Goal: Task Accomplishment & Management: Manage account settings

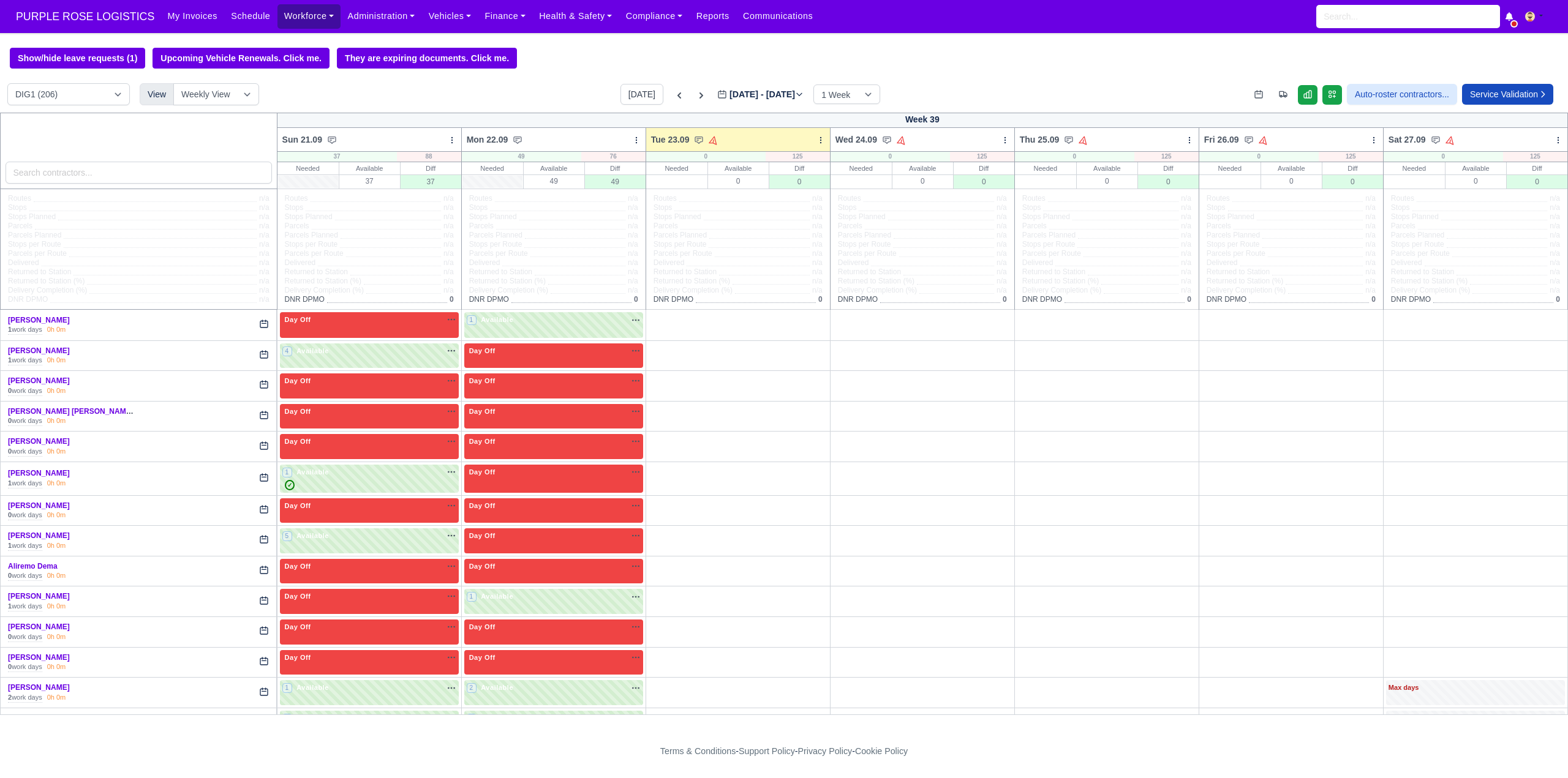
click at [303, 16] on link "Workforce" at bounding box center [309, 16] width 64 height 24
click at [311, 39] on link "Manpower" at bounding box center [333, 43] width 100 height 26
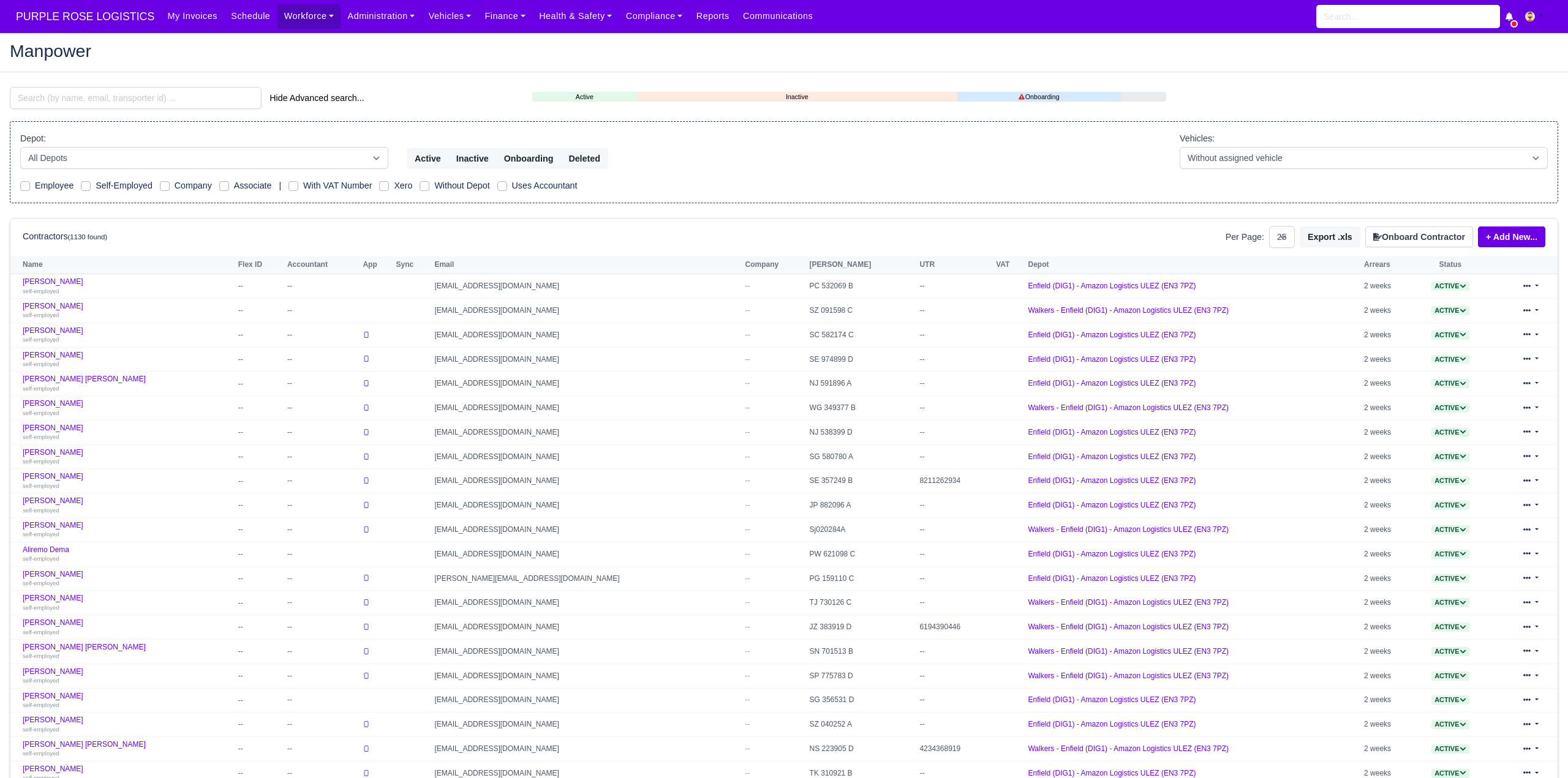
select select "25"
paste input "[PERSON_NAME]"
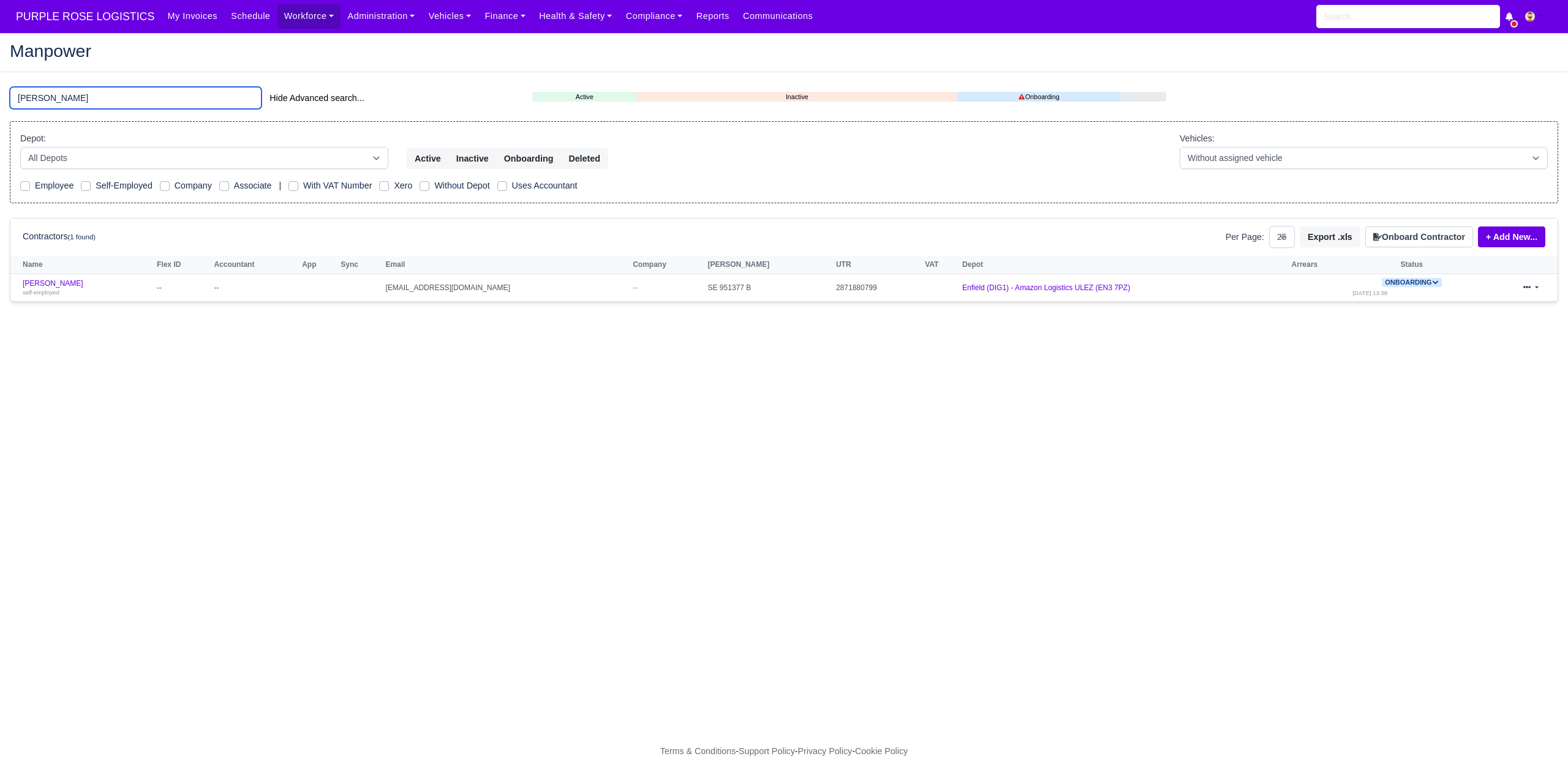
type input "[PERSON_NAME]"
drag, startPoint x: 68, startPoint y: 283, endPoint x: 108, endPoint y: 296, distance: 42.1
click at [69, 283] on link "Vytautas Mackevicius self-employed" at bounding box center [86, 288] width 128 height 18
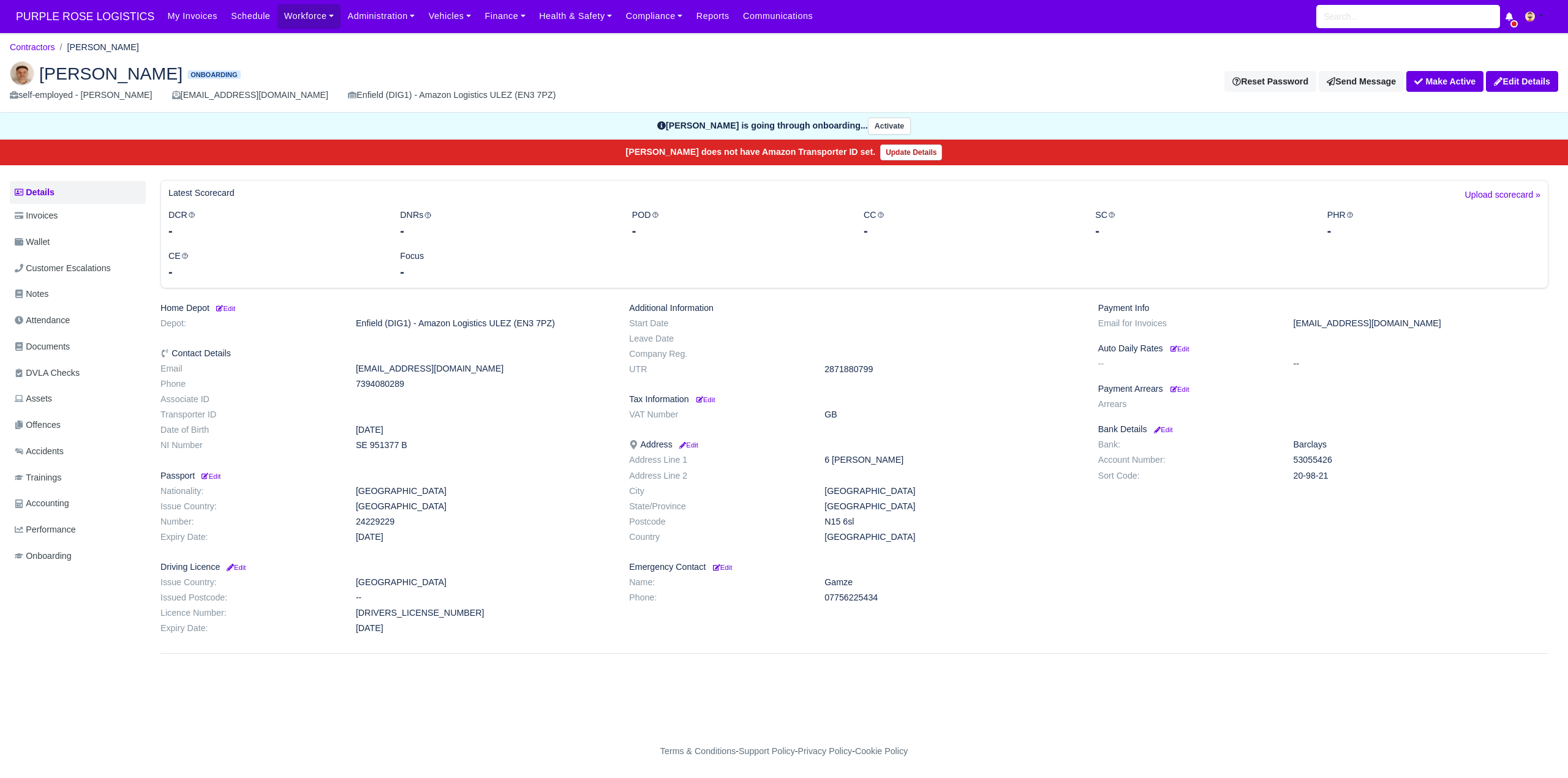
drag, startPoint x: 68, startPoint y: 345, endPoint x: 446, endPoint y: 351, distance: 378.0
click at [66, 345] on span "Documents" at bounding box center [42, 346] width 55 height 14
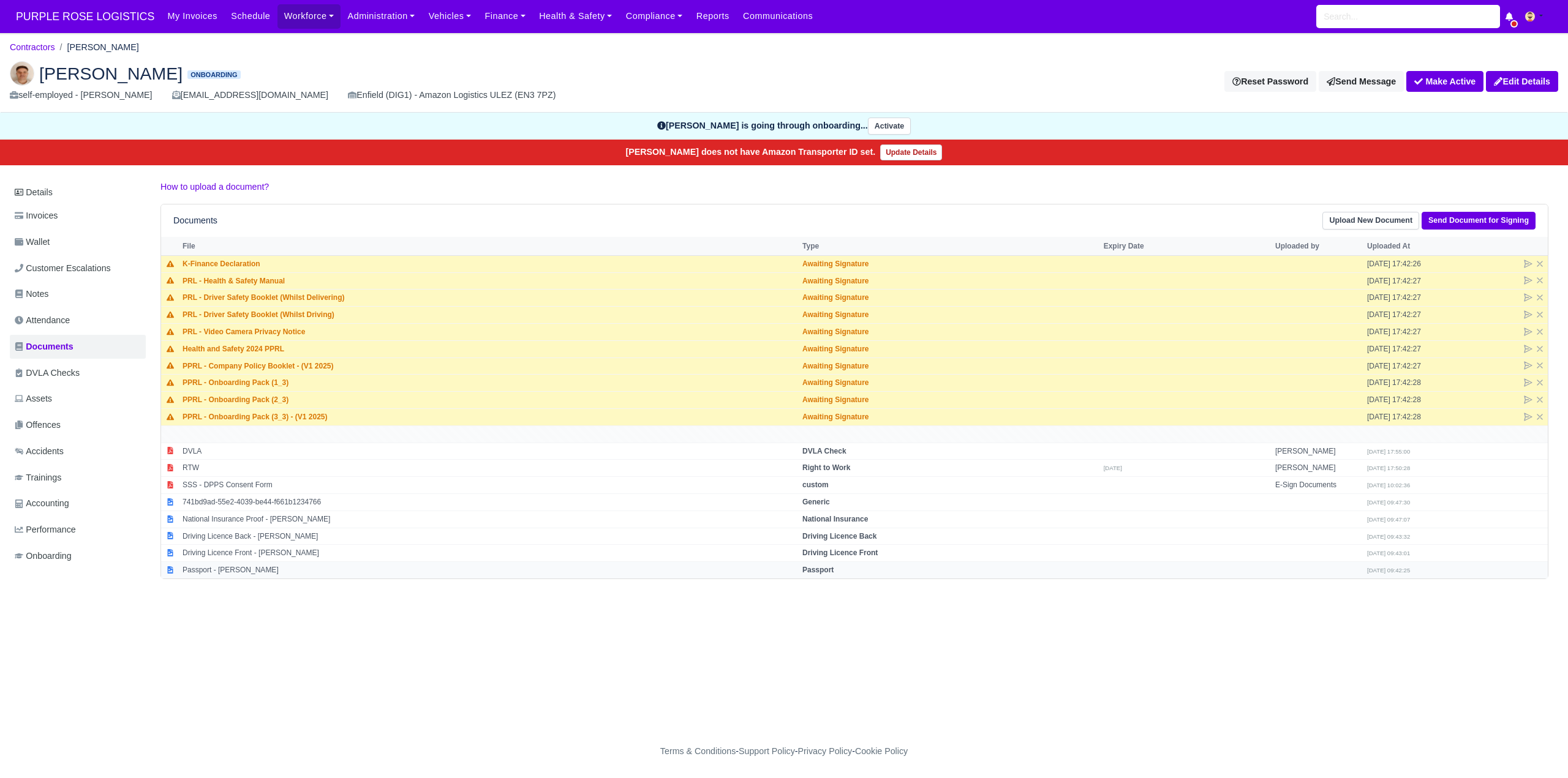
click at [834, 571] on strong "Passport" at bounding box center [818, 571] width 31 height 9
select select "passport"
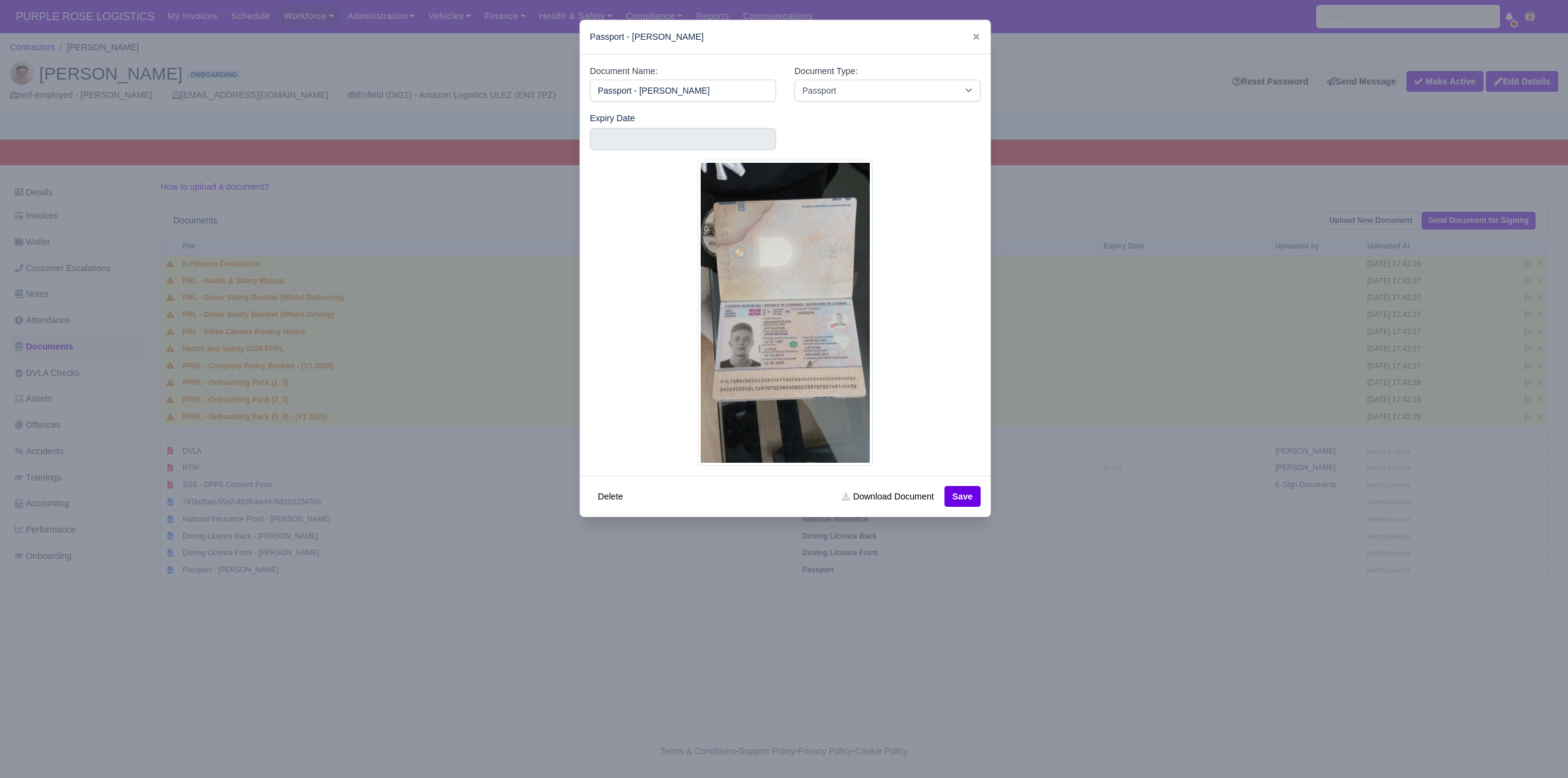
click at [971, 638] on div at bounding box center [784, 389] width 1568 height 778
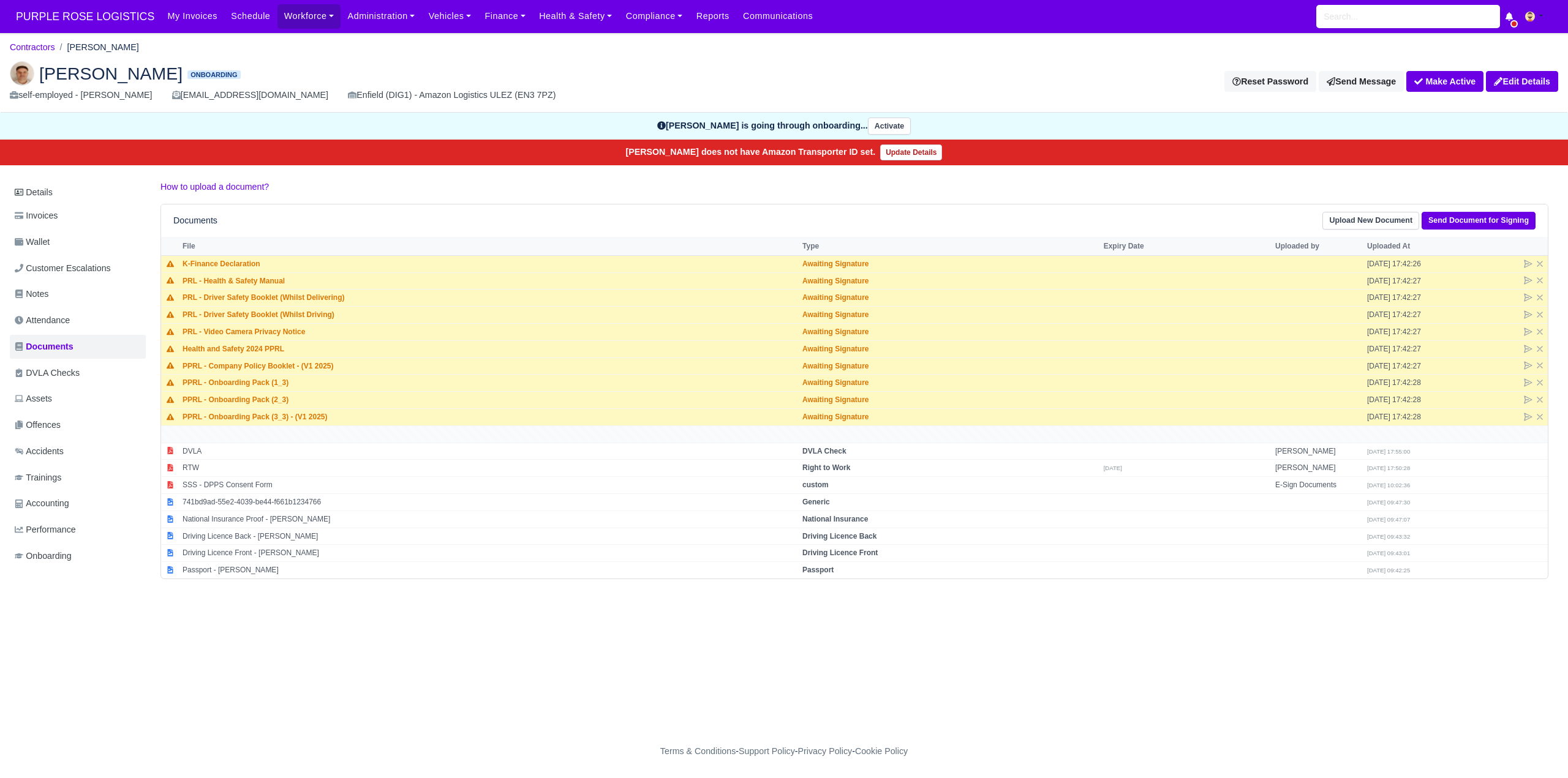
click at [867, 633] on main "Contractors Vytautas Mackevicius Vytautas Mackevicius Onboarding self-employed …" at bounding box center [784, 386] width 1568 height 677
click at [1433, 82] on button "Make Active" at bounding box center [1445, 82] width 77 height 21
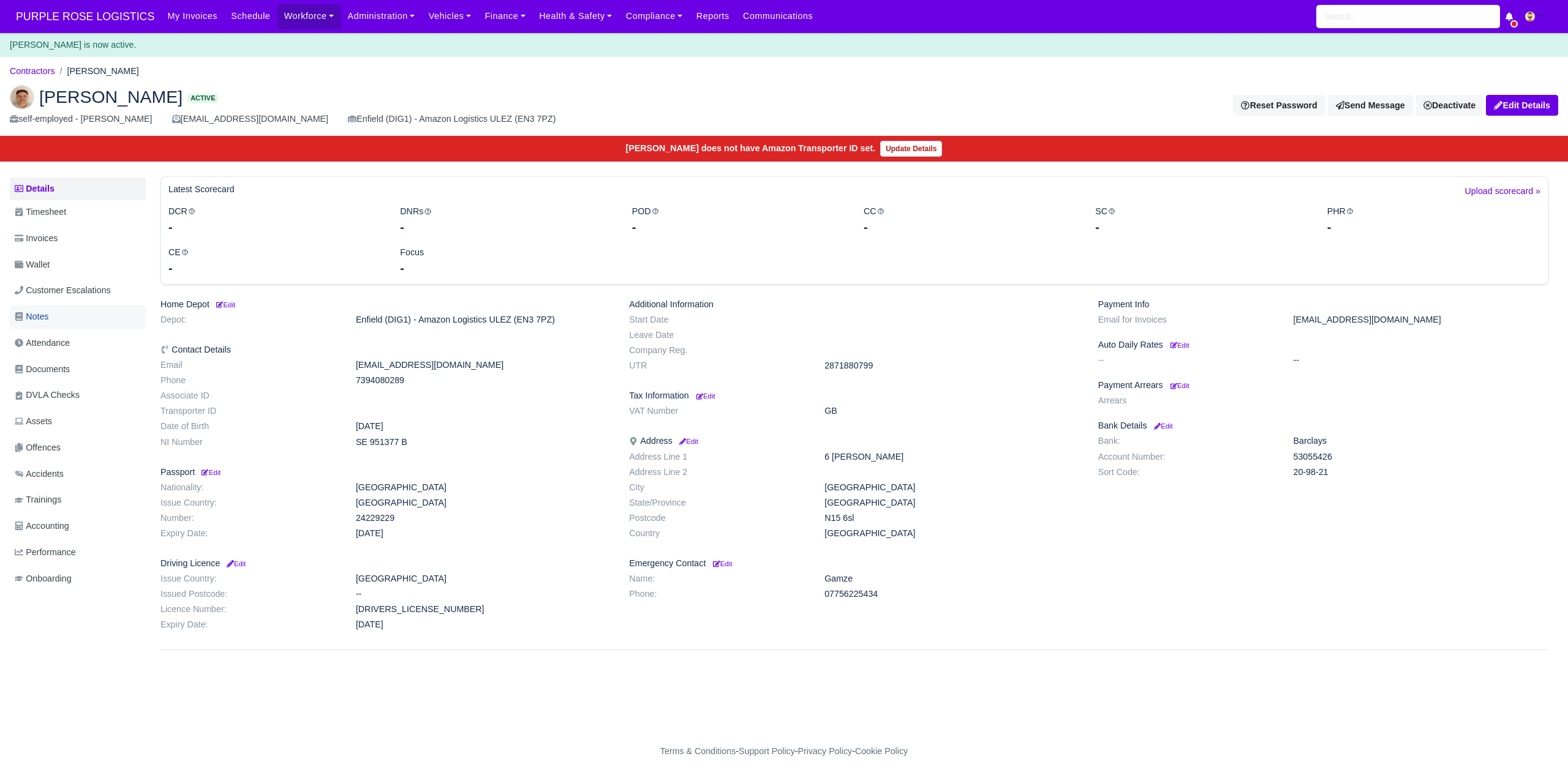
click at [42, 317] on span "Notes" at bounding box center [31, 317] width 33 height 14
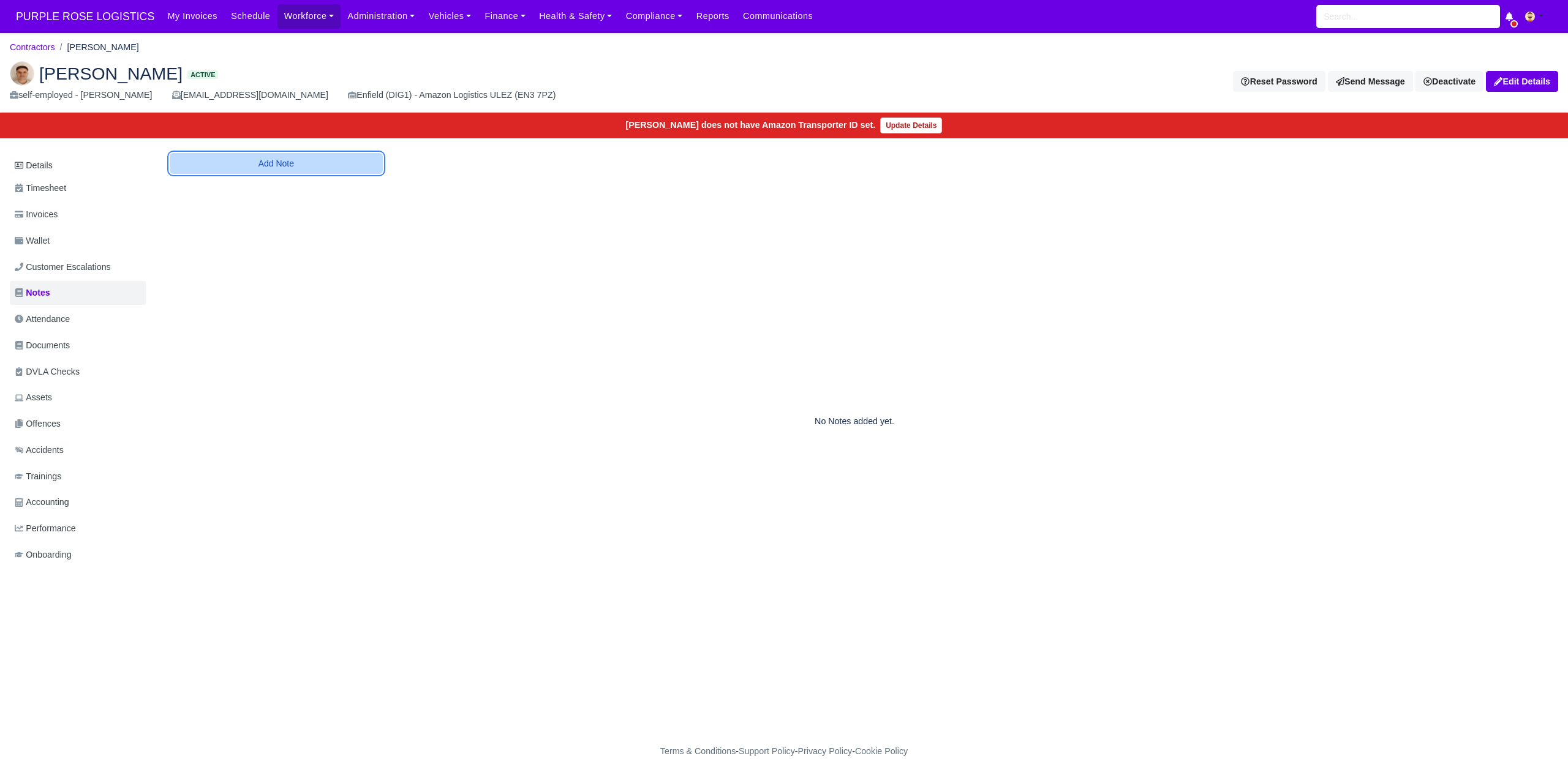
drag, startPoint x: 227, startPoint y: 159, endPoint x: 234, endPoint y: 169, distance: 12.2
click at [227, 158] on button "Add Note" at bounding box center [276, 163] width 213 height 21
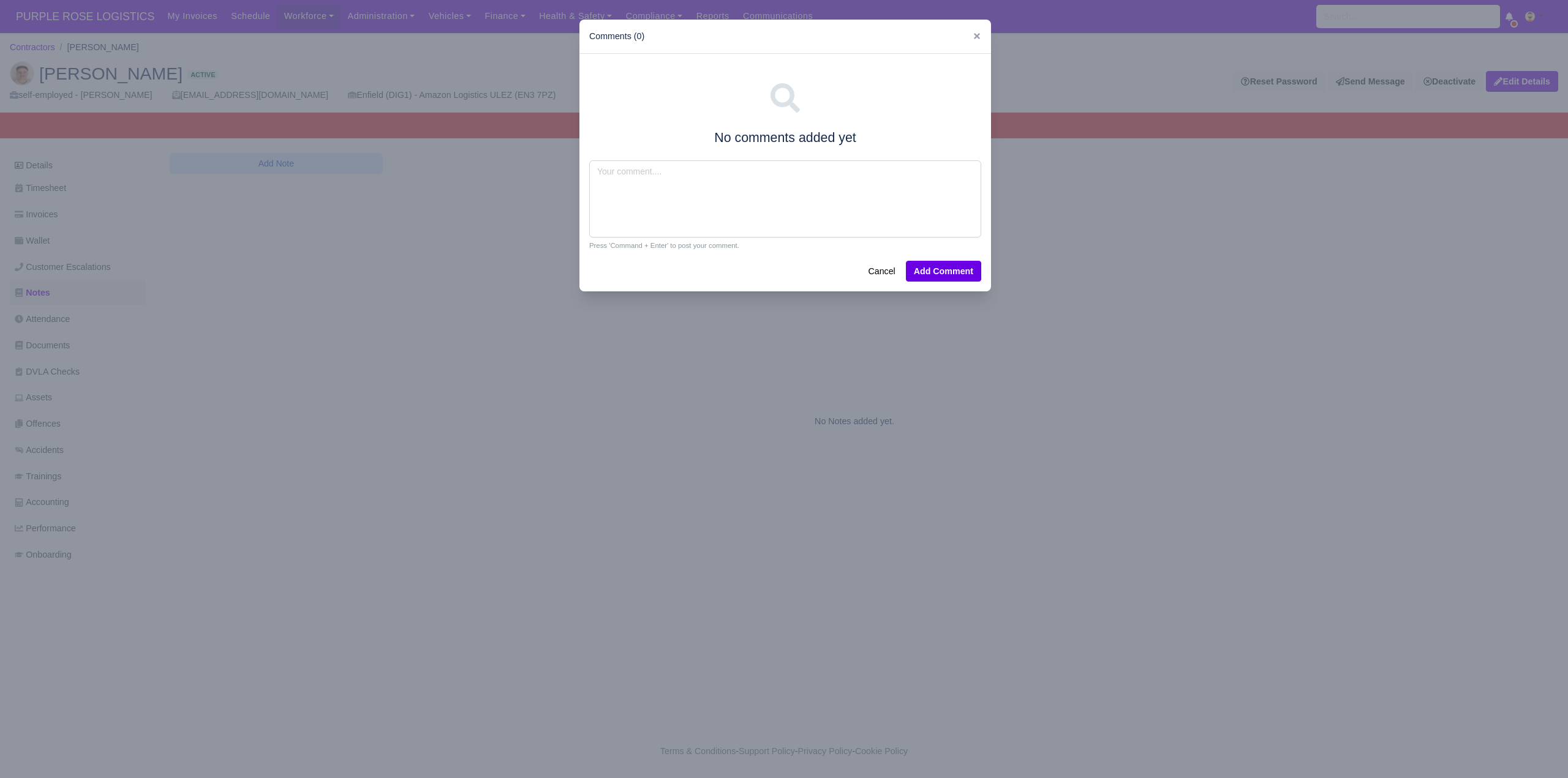
click at [646, 158] on div "No comments added yet Press 'Command + Enter' to post your comment. Cancel Add …" at bounding box center [785, 173] width 412 height 239
click at [622, 177] on textarea at bounding box center [785, 199] width 392 height 77
type textarea "van exp"
click at [943, 273] on button "Add Comment" at bounding box center [943, 271] width 75 height 21
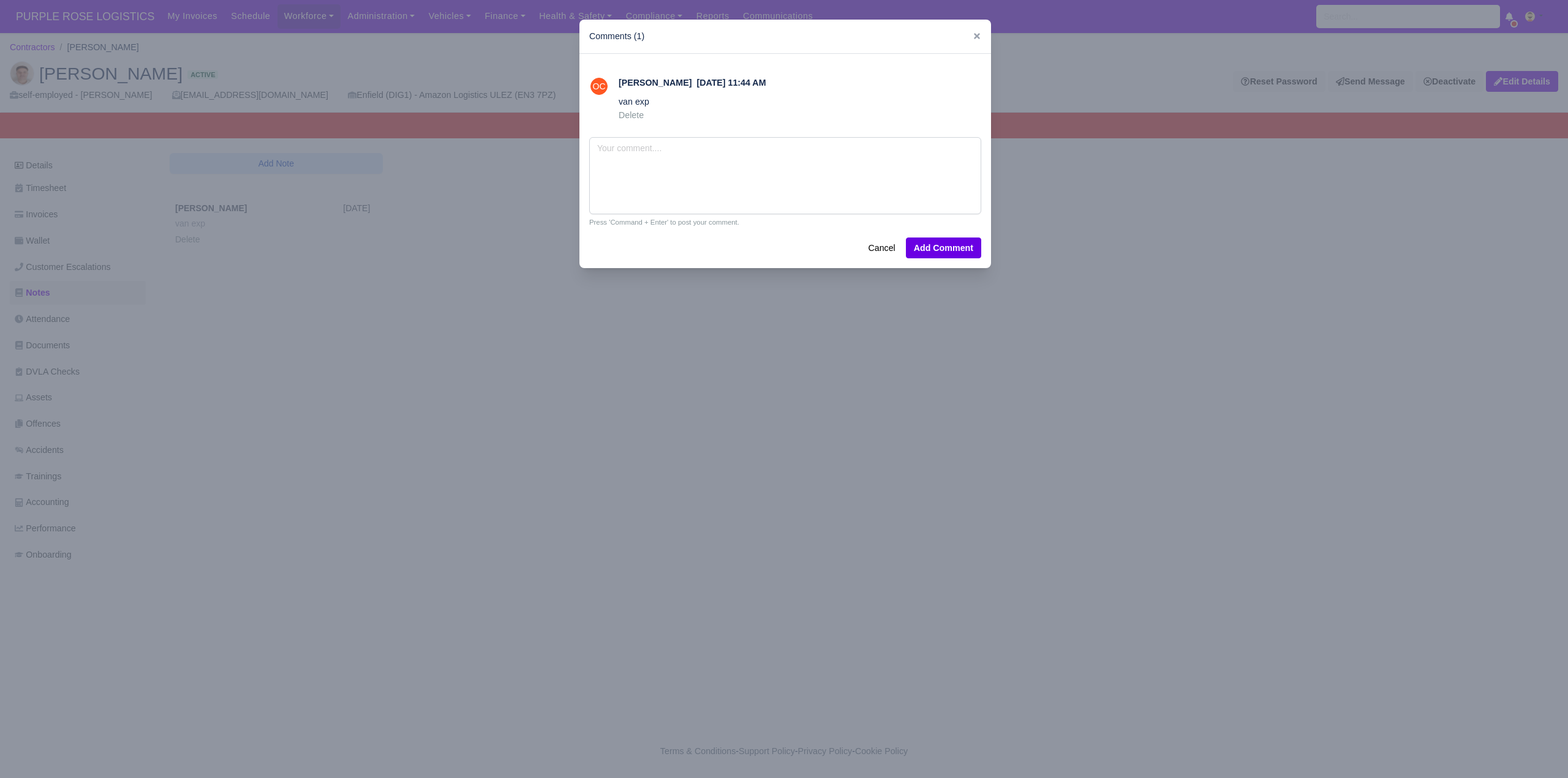
click at [346, 531] on div at bounding box center [784, 389] width 1568 height 778
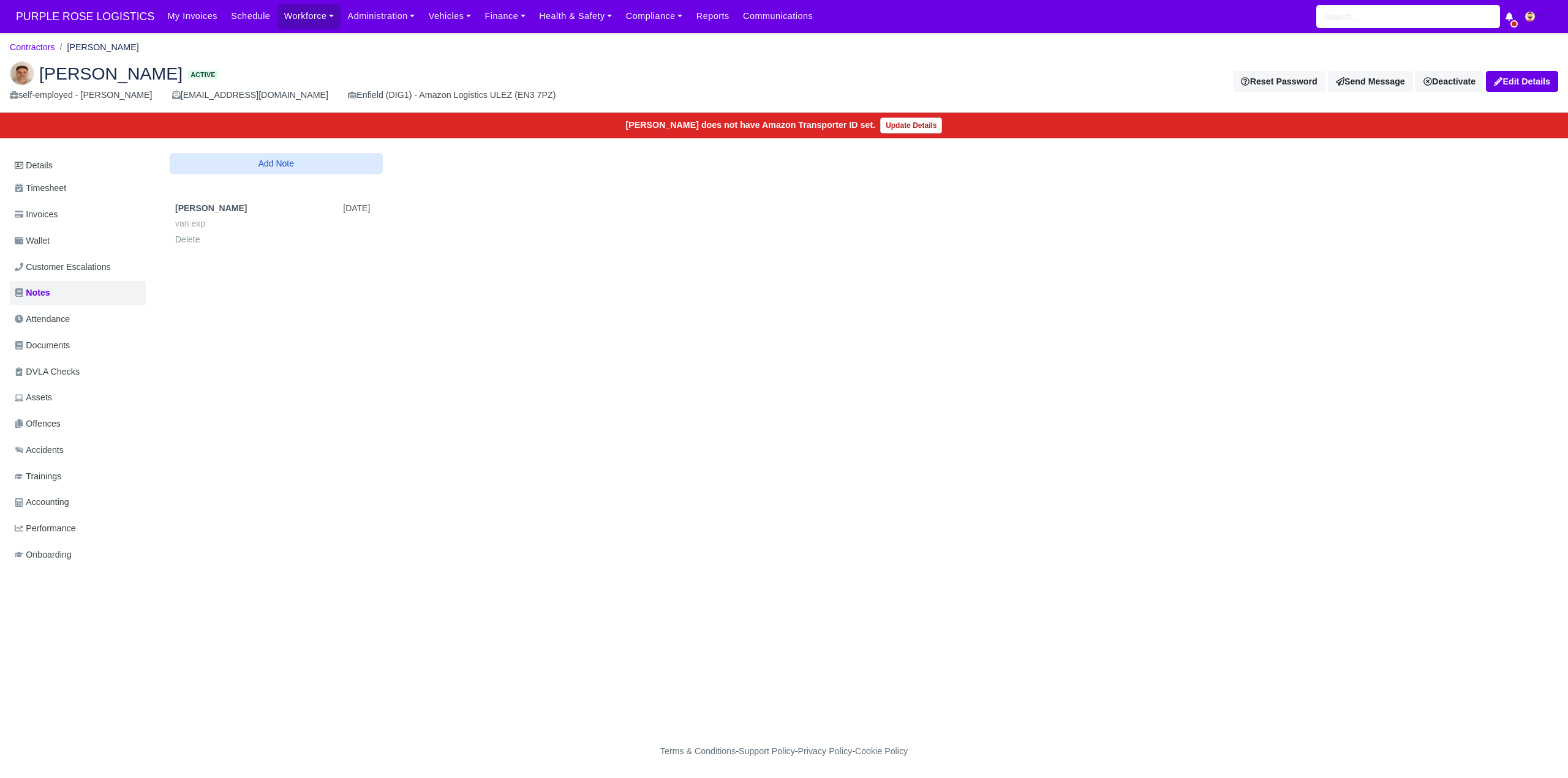
click at [314, 399] on div "Details Timesheet Invoices Wallet Customer Escalations Notes Attendance Documen…" at bounding box center [783, 372] width 1548 height 438
click at [50, 162] on link "Details" at bounding box center [77, 166] width 136 height 22
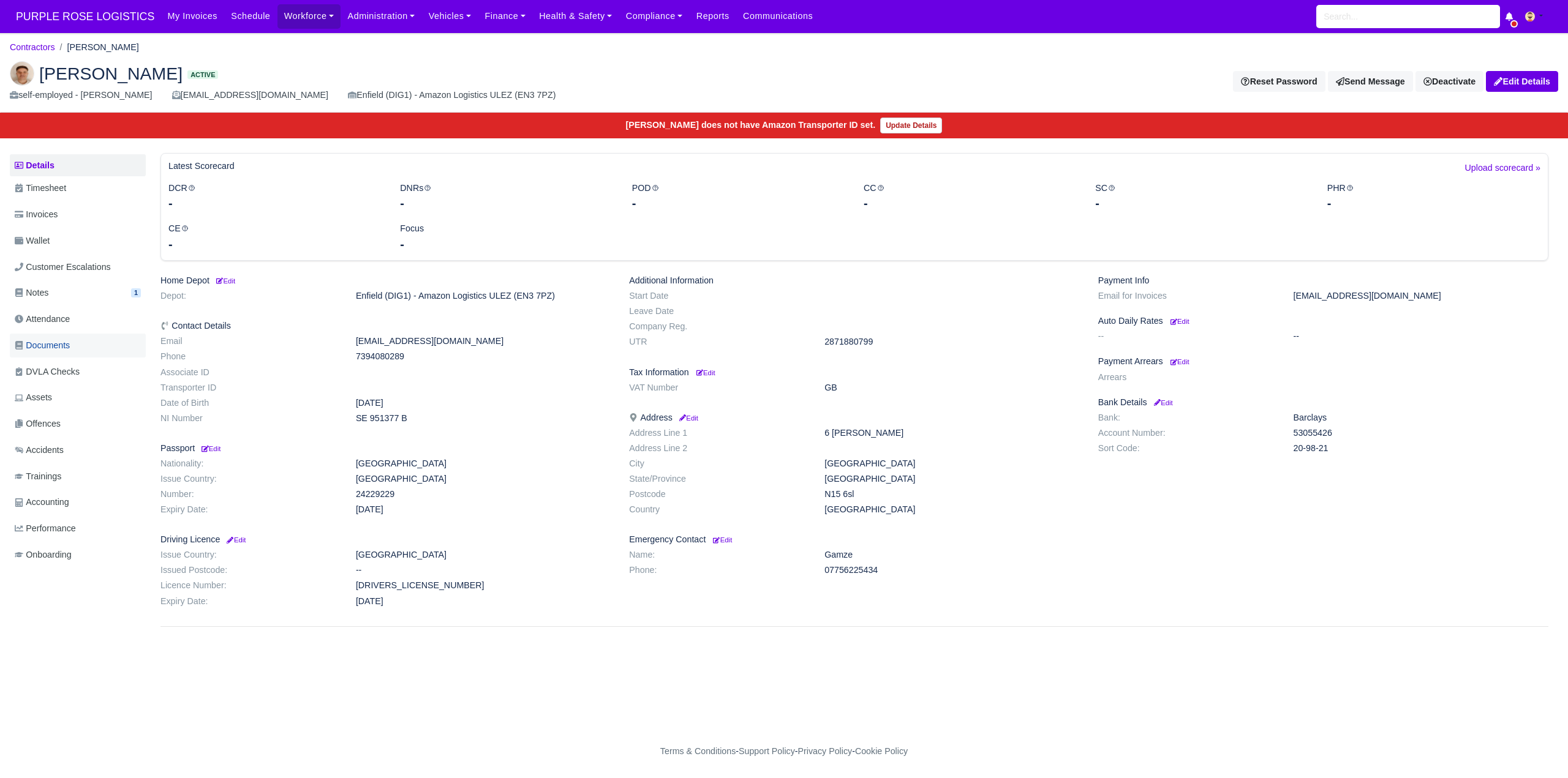
click at [57, 352] on span "Documents" at bounding box center [42, 346] width 55 height 14
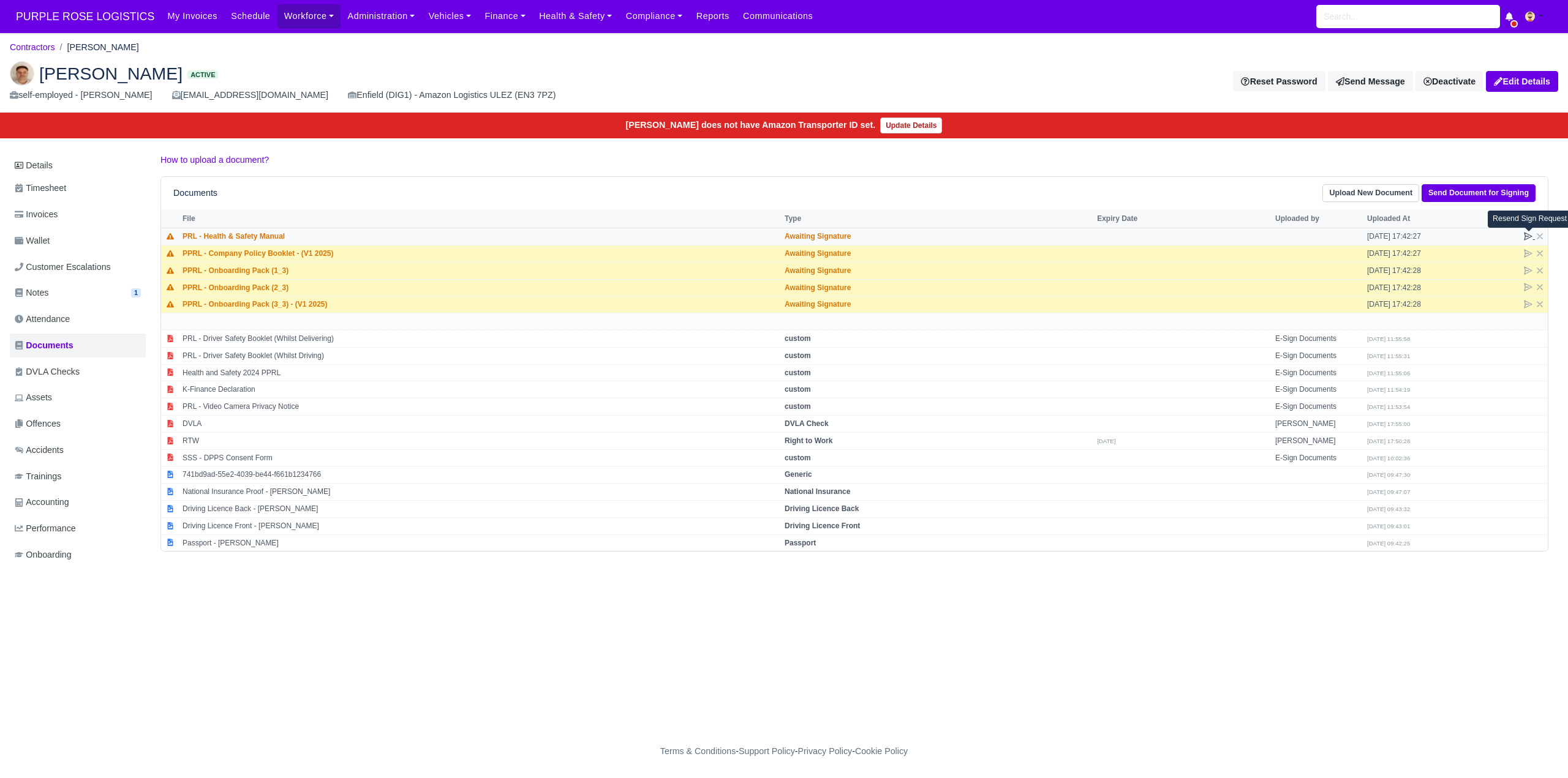
click at [1526, 235] on icon at bounding box center [1528, 236] width 10 height 10
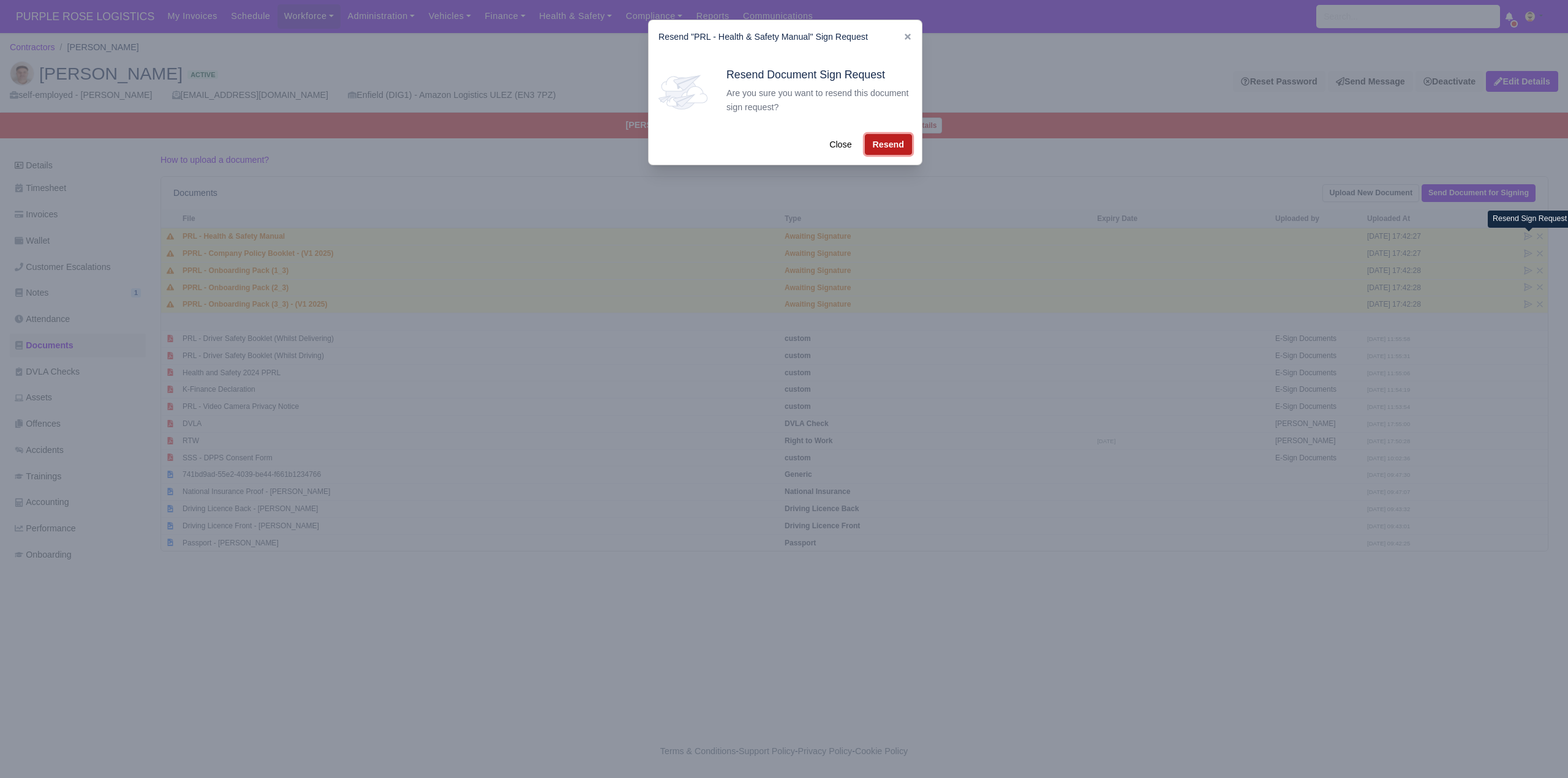
click at [887, 140] on button "Resend" at bounding box center [888, 144] width 47 height 21
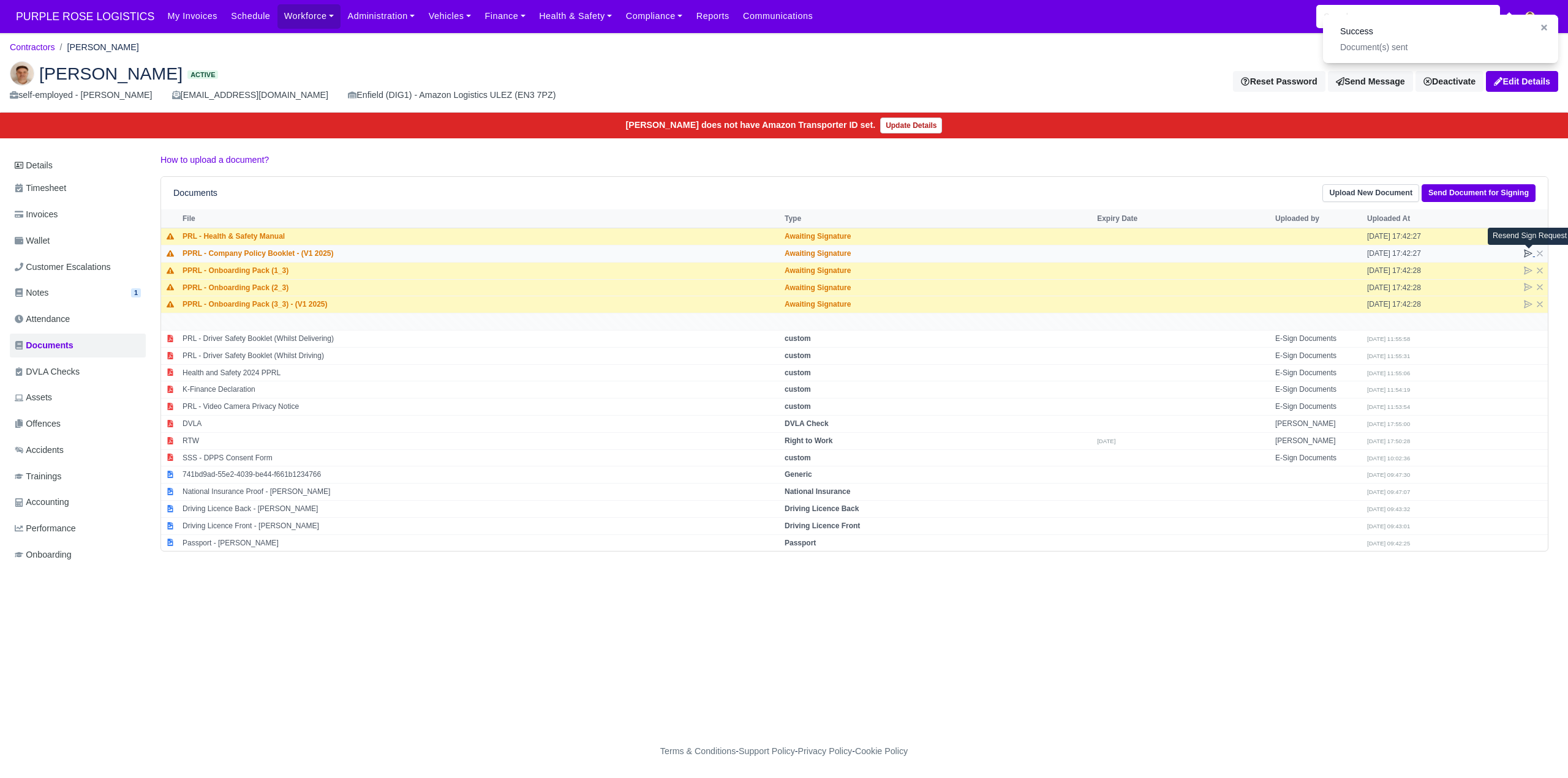
click at [1526, 250] on icon at bounding box center [1528, 253] width 7 height 7
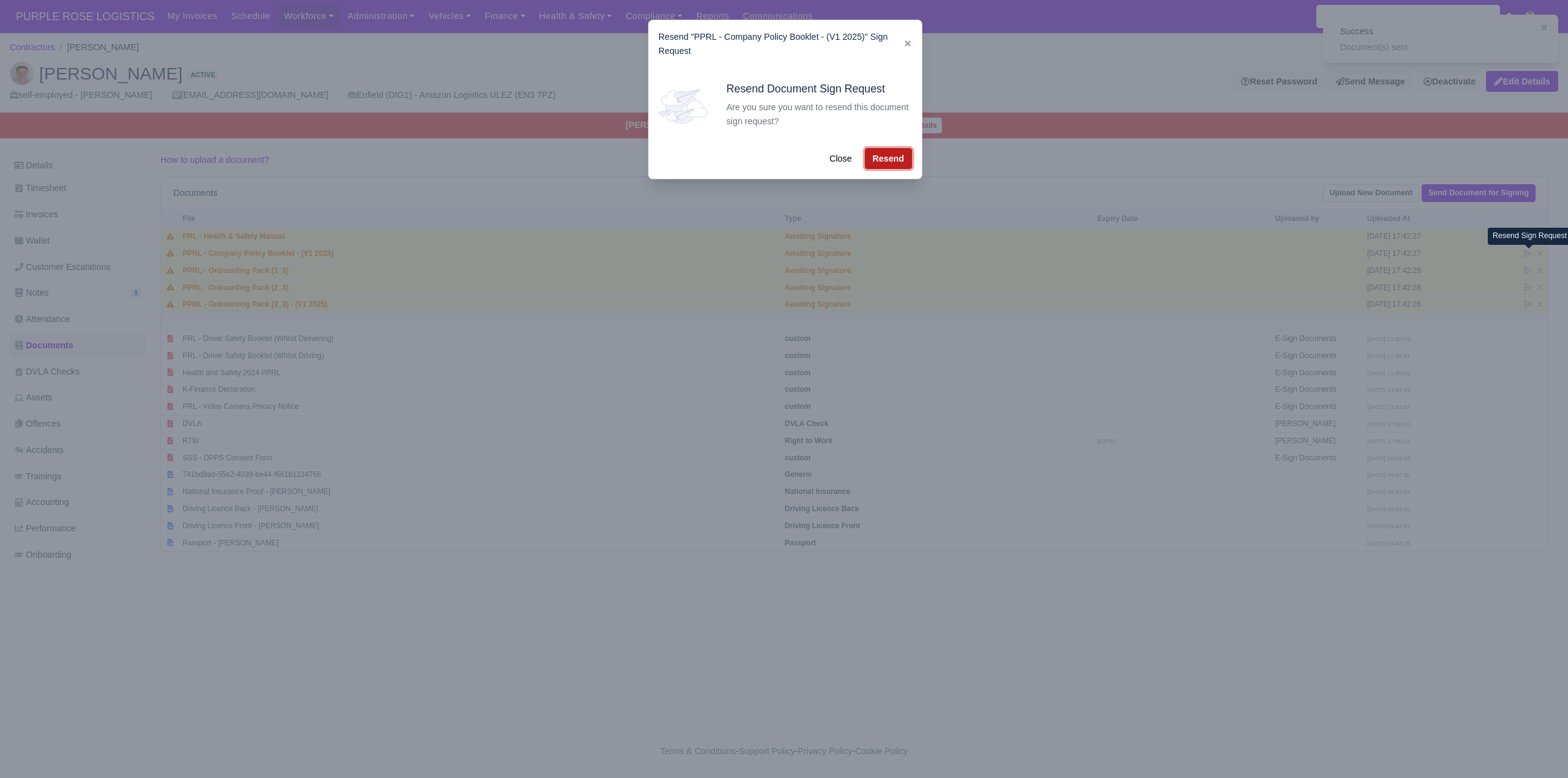
drag, startPoint x: 898, startPoint y: 159, endPoint x: 946, endPoint y: 178, distance: 51.6
click at [898, 159] on button "Resend" at bounding box center [888, 158] width 47 height 21
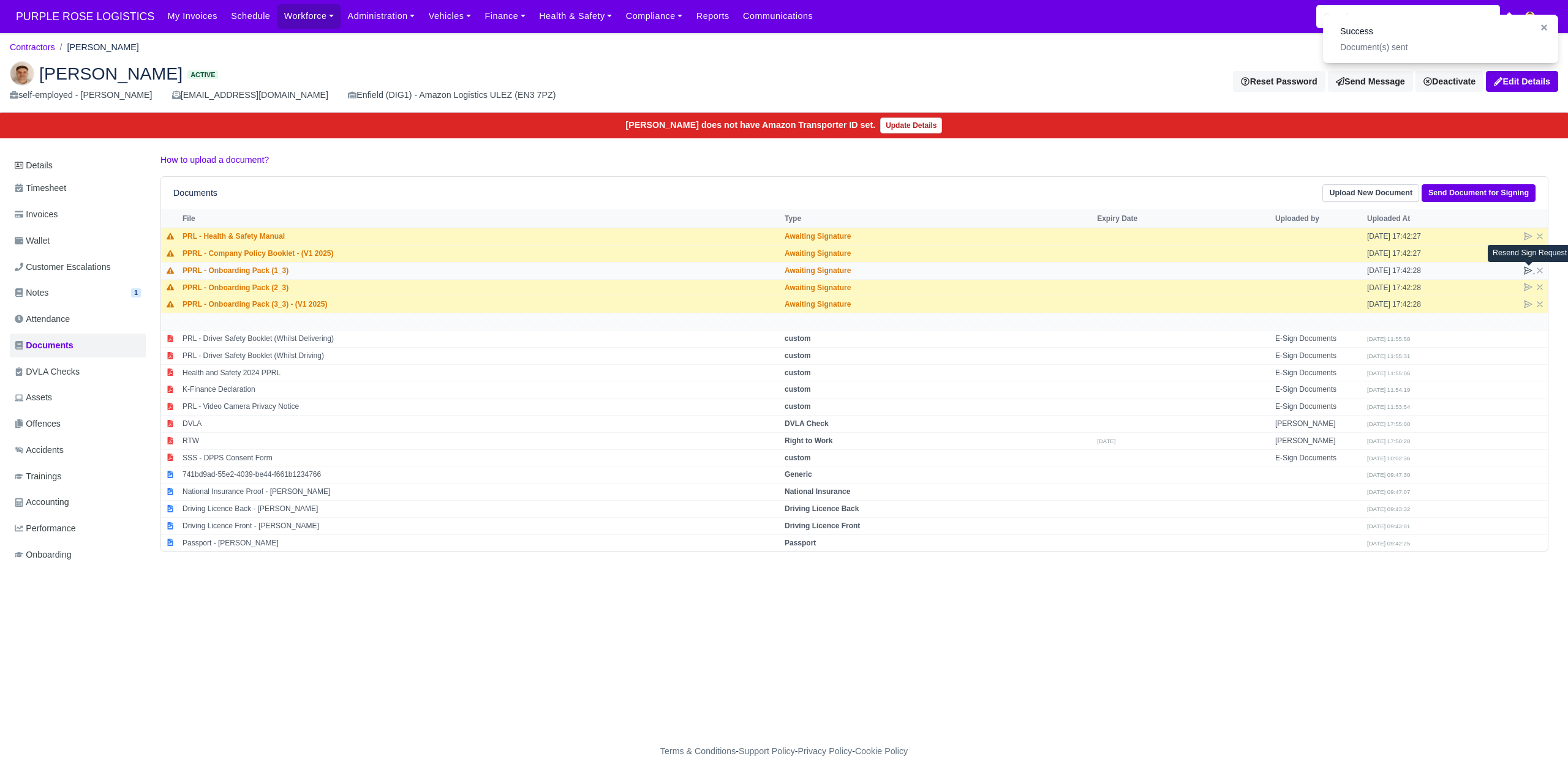
click at [1529, 270] on icon at bounding box center [1528, 270] width 10 height 10
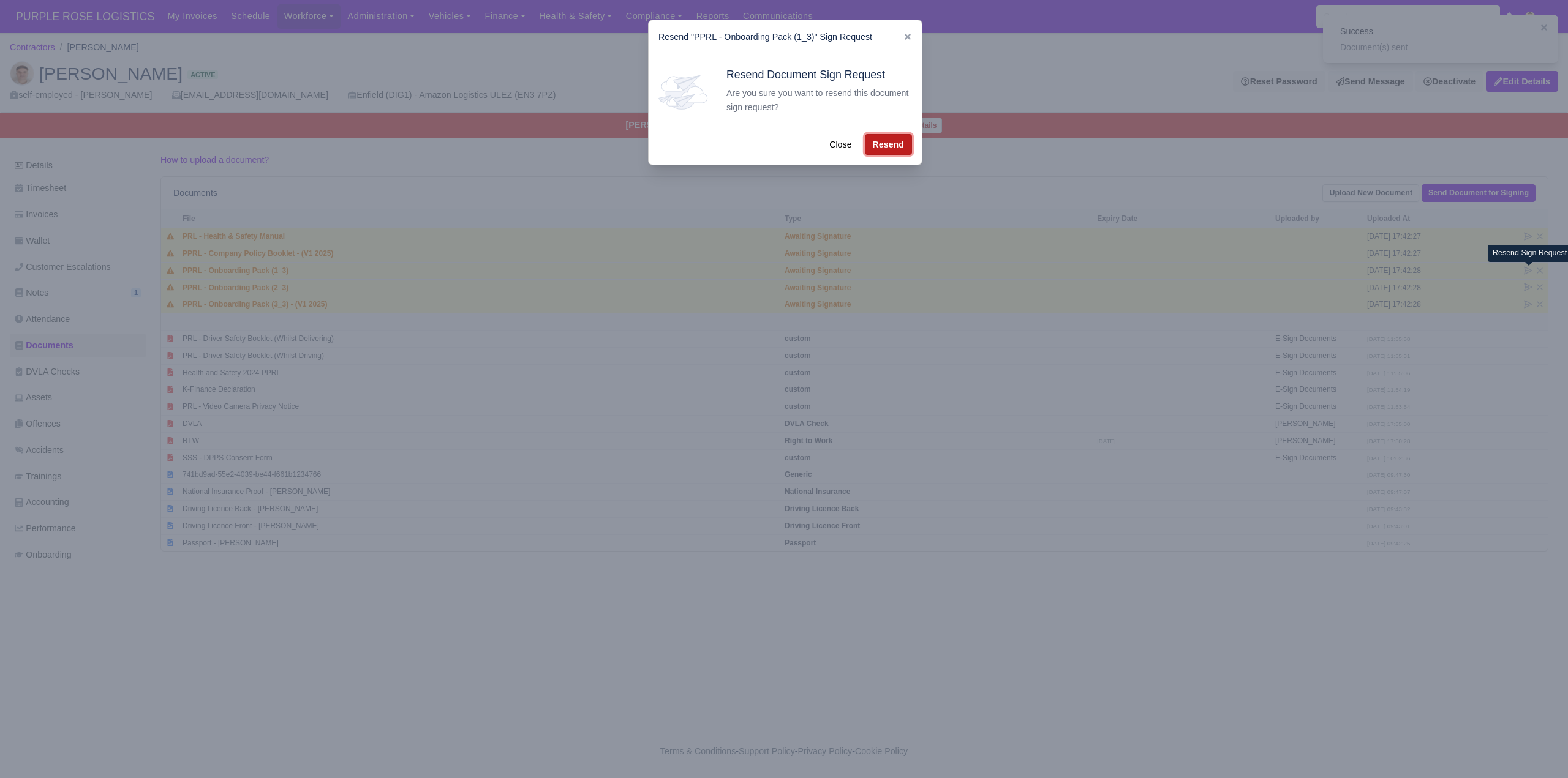
click at [869, 147] on button "Resend" at bounding box center [888, 144] width 47 height 21
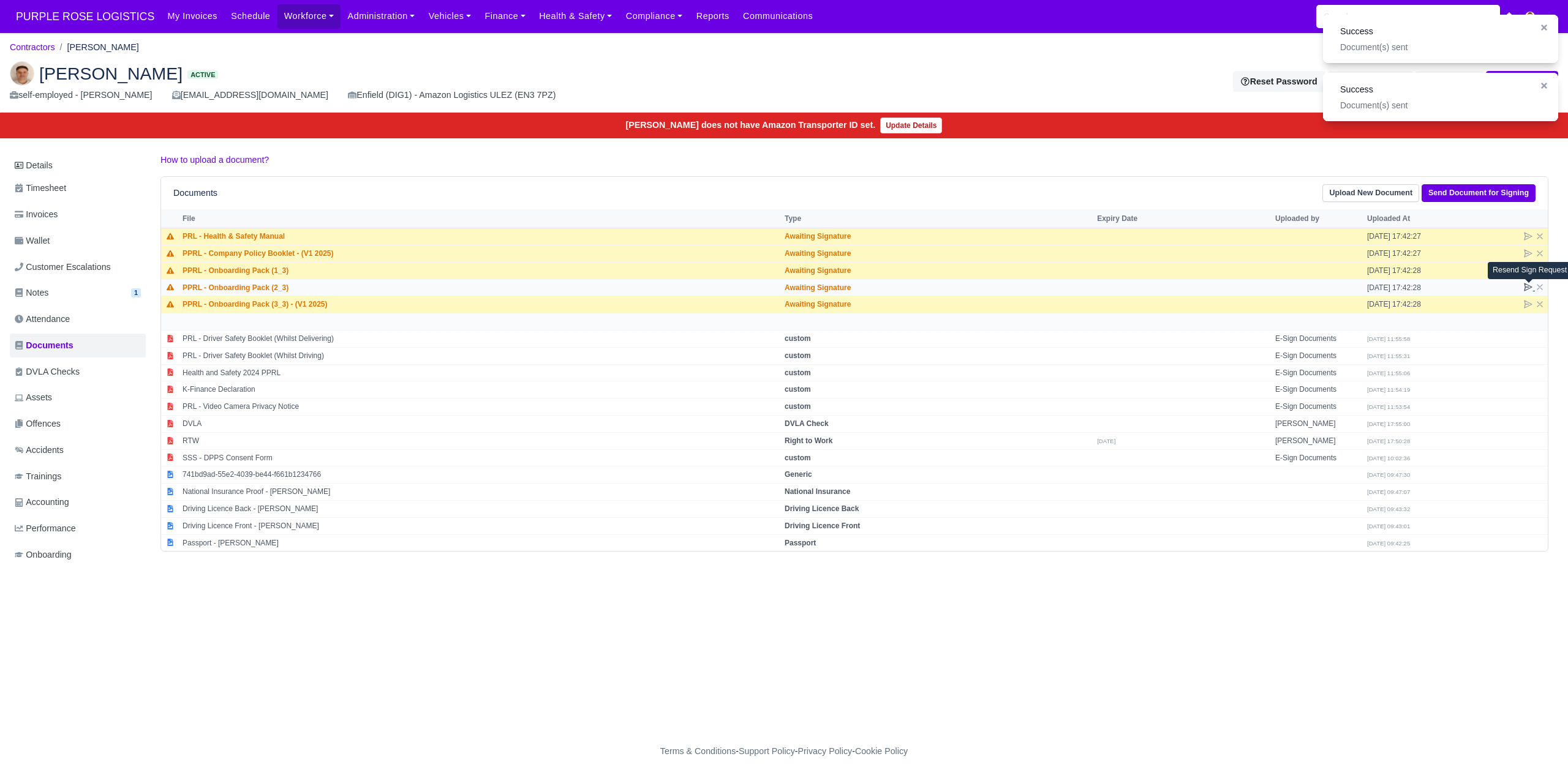
click at [1531, 289] on icon at bounding box center [1528, 287] width 10 height 10
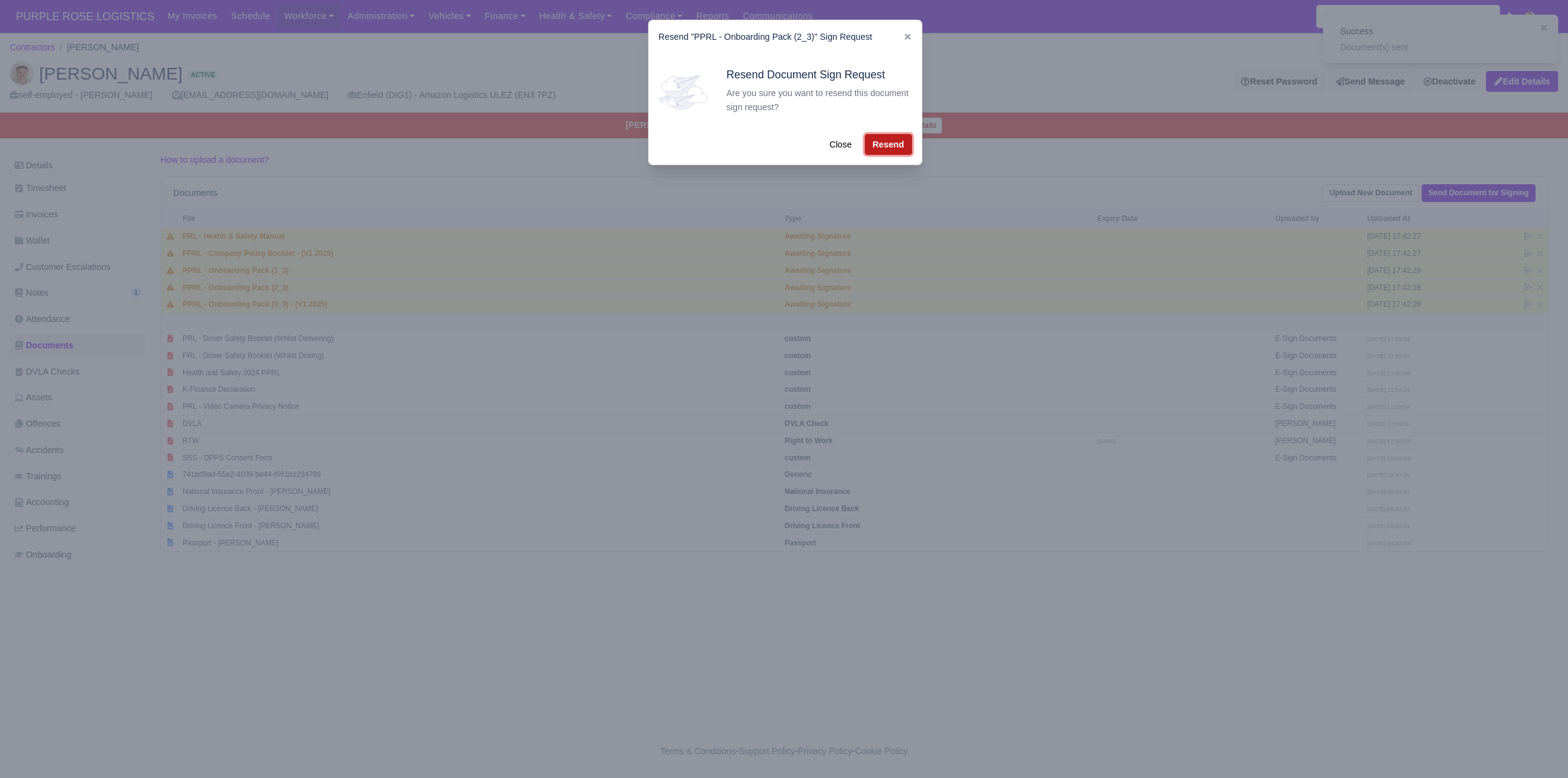
click at [885, 148] on button "Resend" at bounding box center [888, 144] width 47 height 21
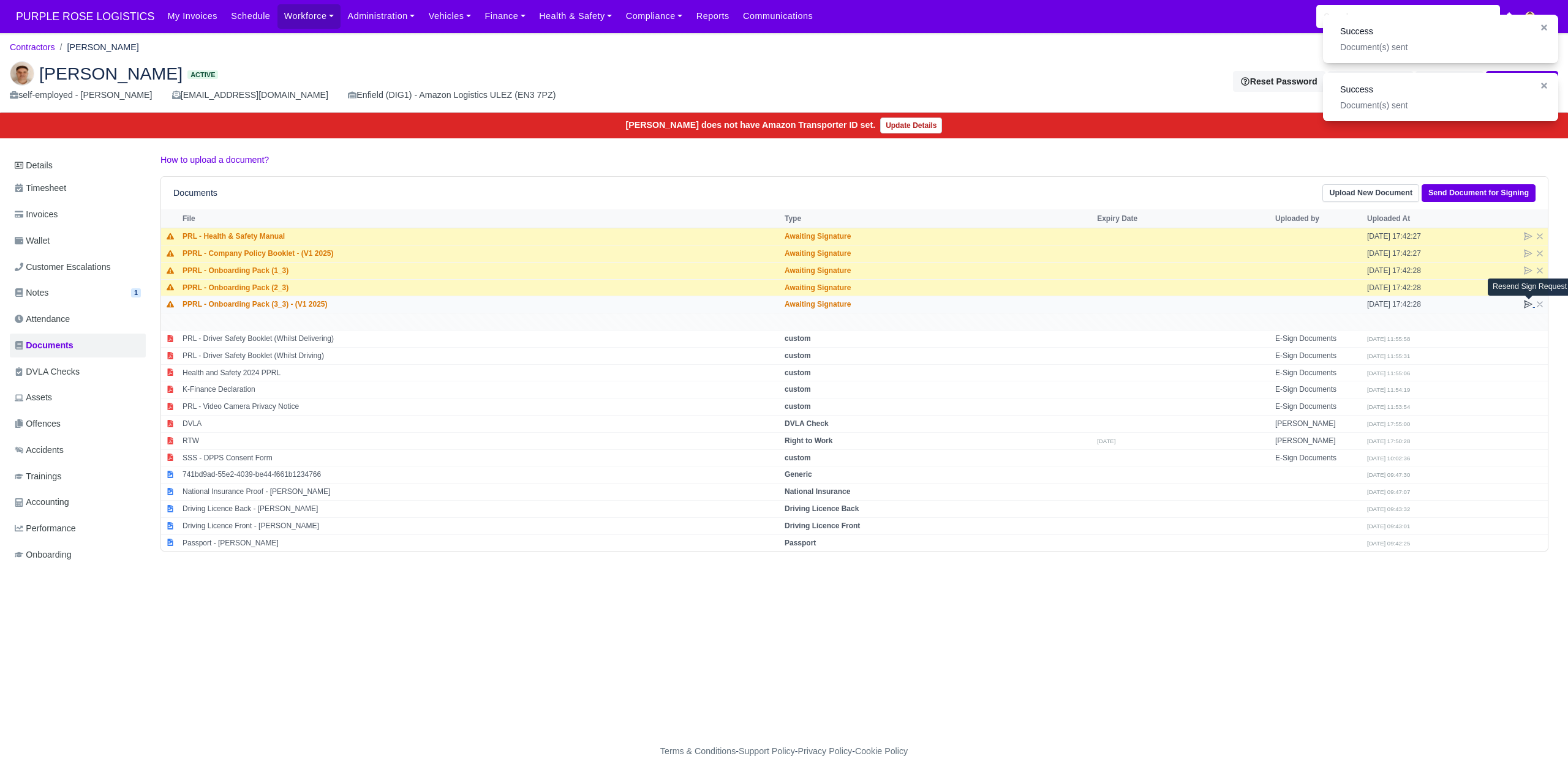
click at [1526, 305] on icon at bounding box center [1528, 305] width 7 height 7
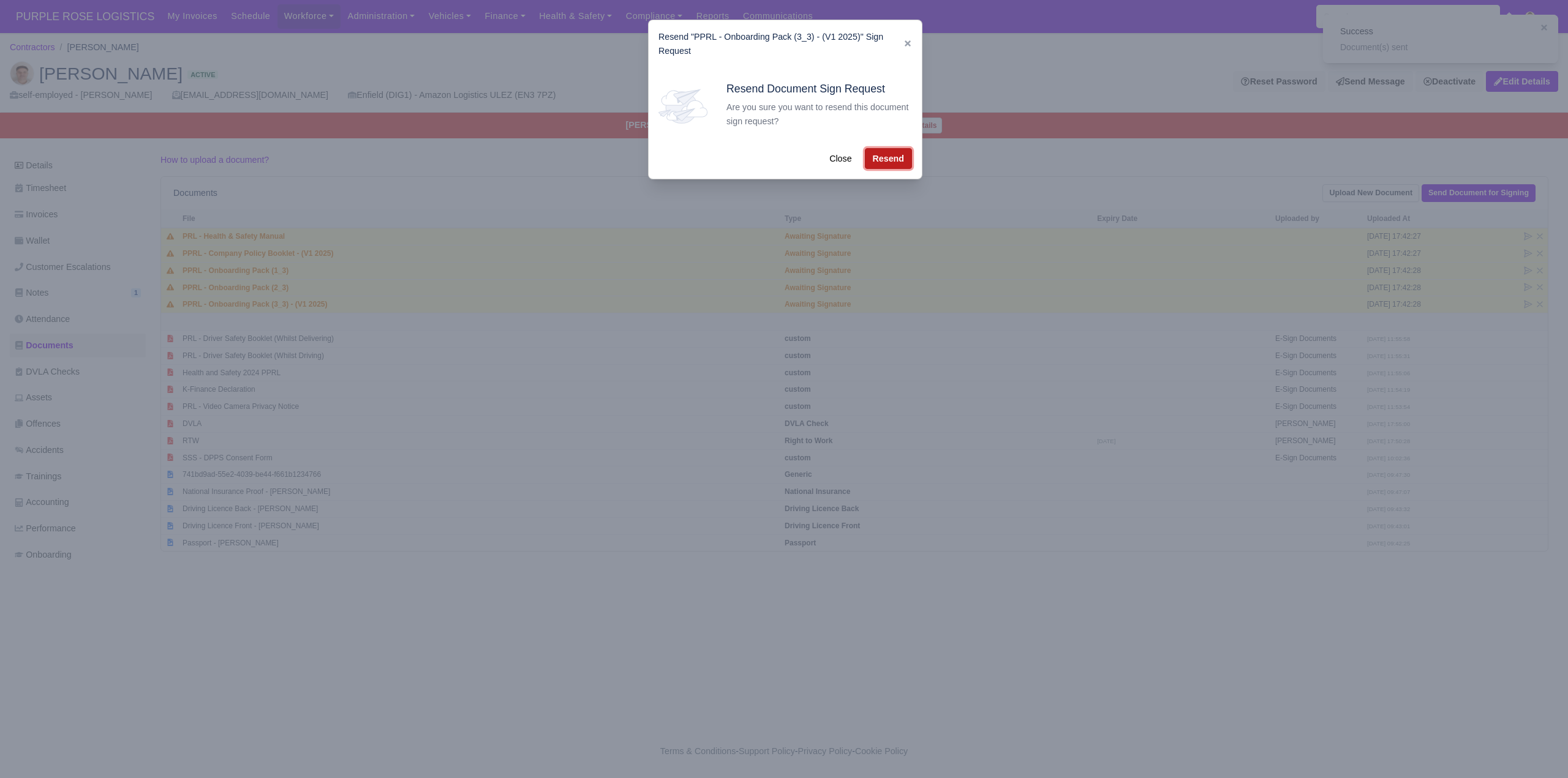
click at [890, 161] on button "Resend" at bounding box center [888, 158] width 47 height 21
